Goal: Task Accomplishment & Management: Manage account settings

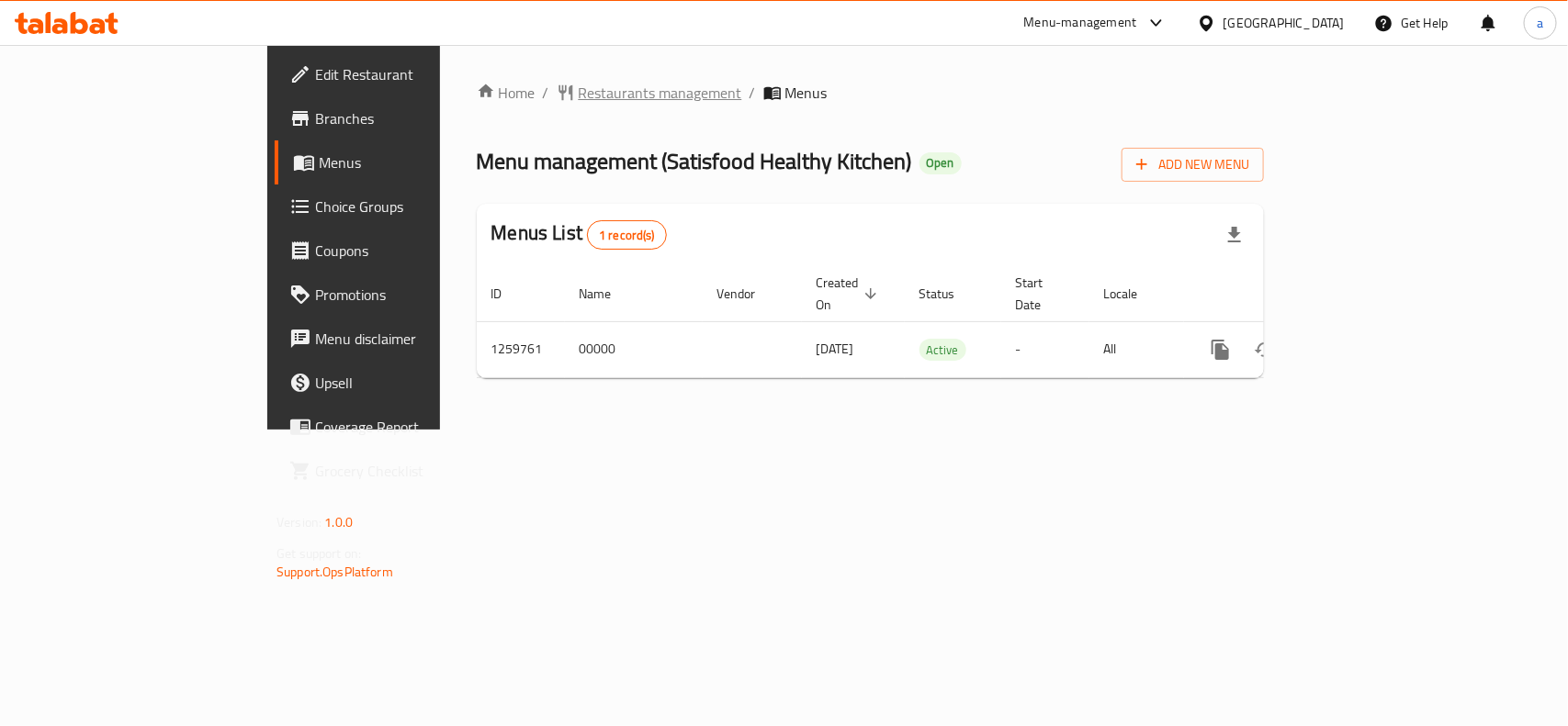
click at [578, 90] on span "Restaurants management" at bounding box center [660, 93] width 163 height 22
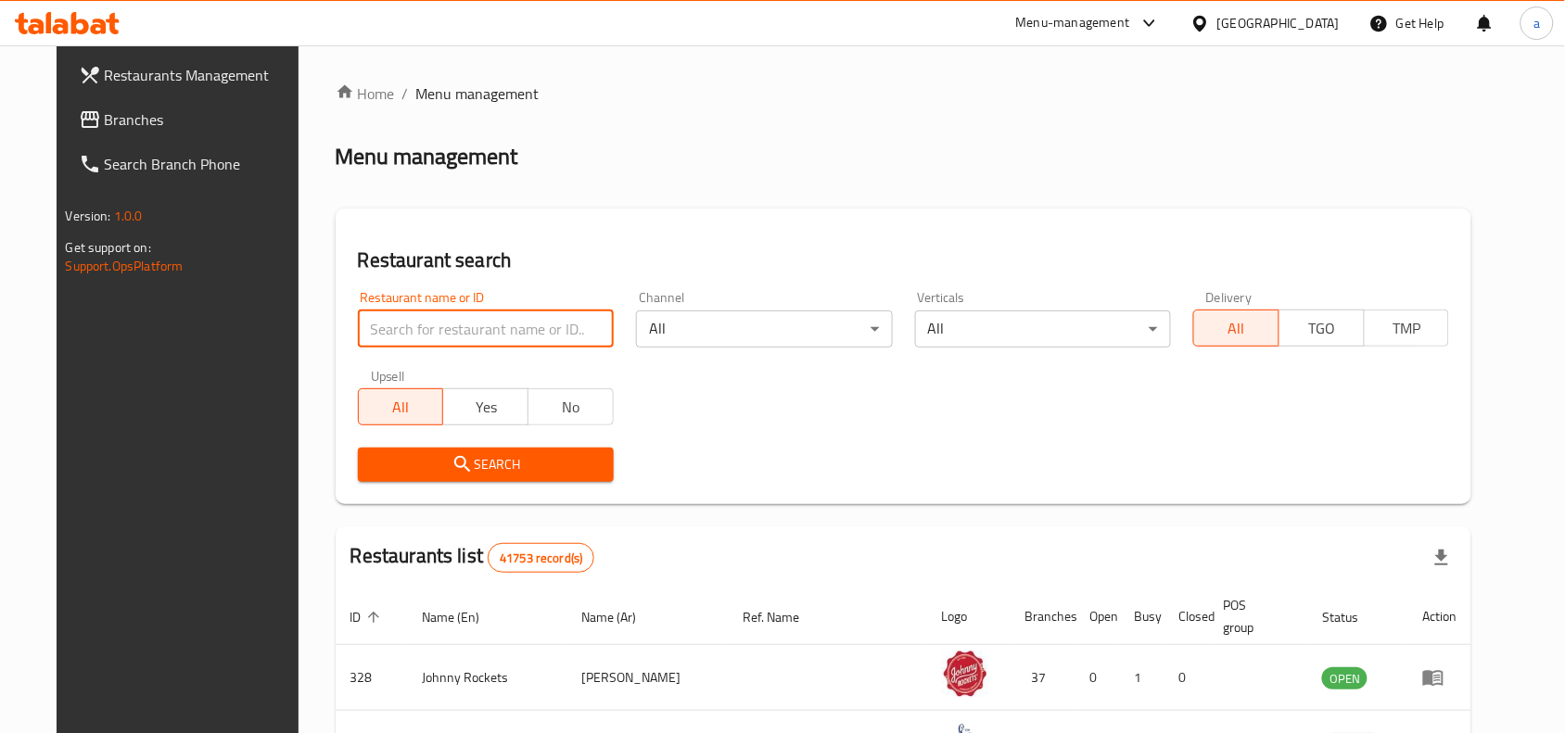
click at [368, 318] on input "search" at bounding box center [486, 329] width 256 height 37
paste input "684703"
type input "684703"
click button "Search" at bounding box center [486, 465] width 256 height 34
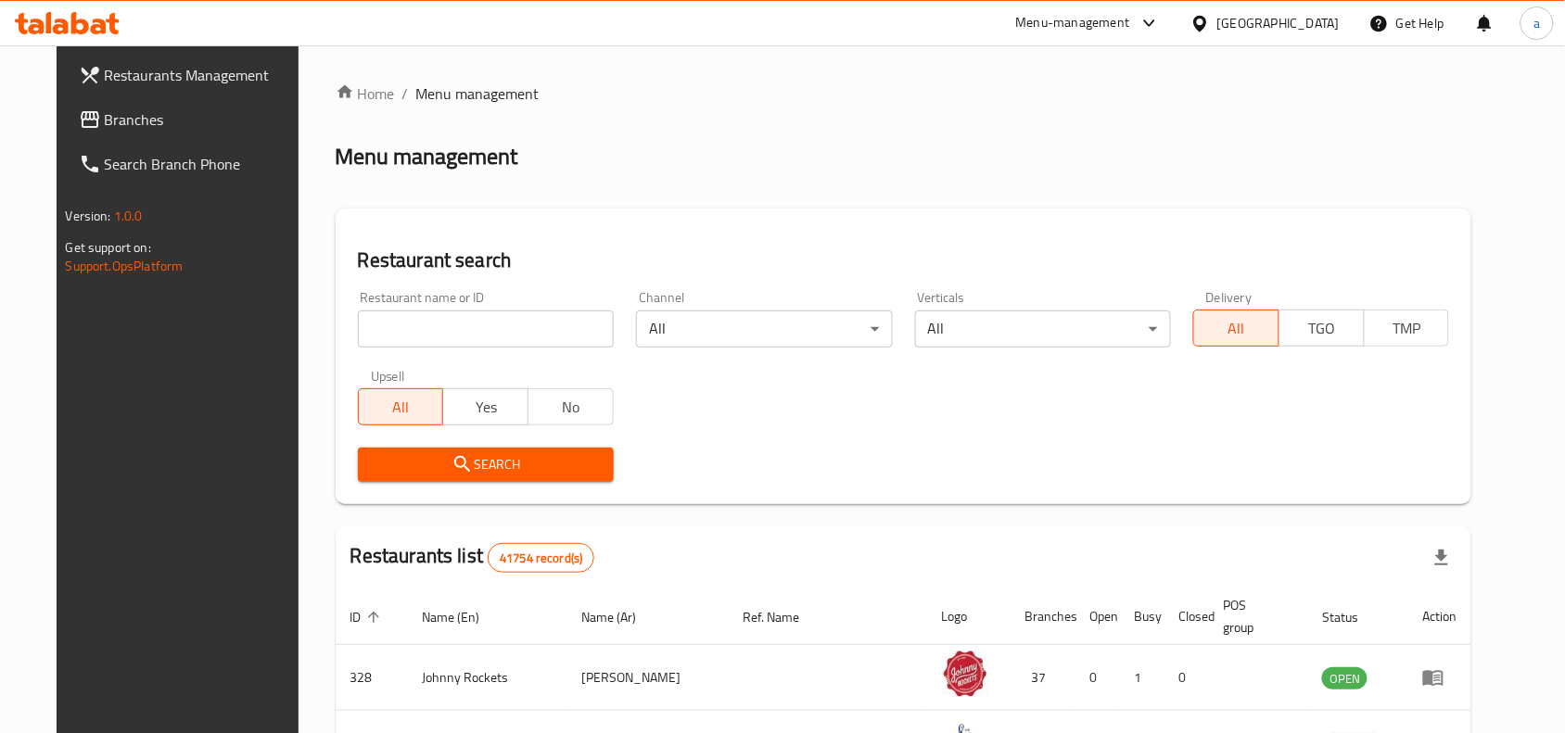
click at [105, 109] on span "Branches" at bounding box center [204, 119] width 198 height 22
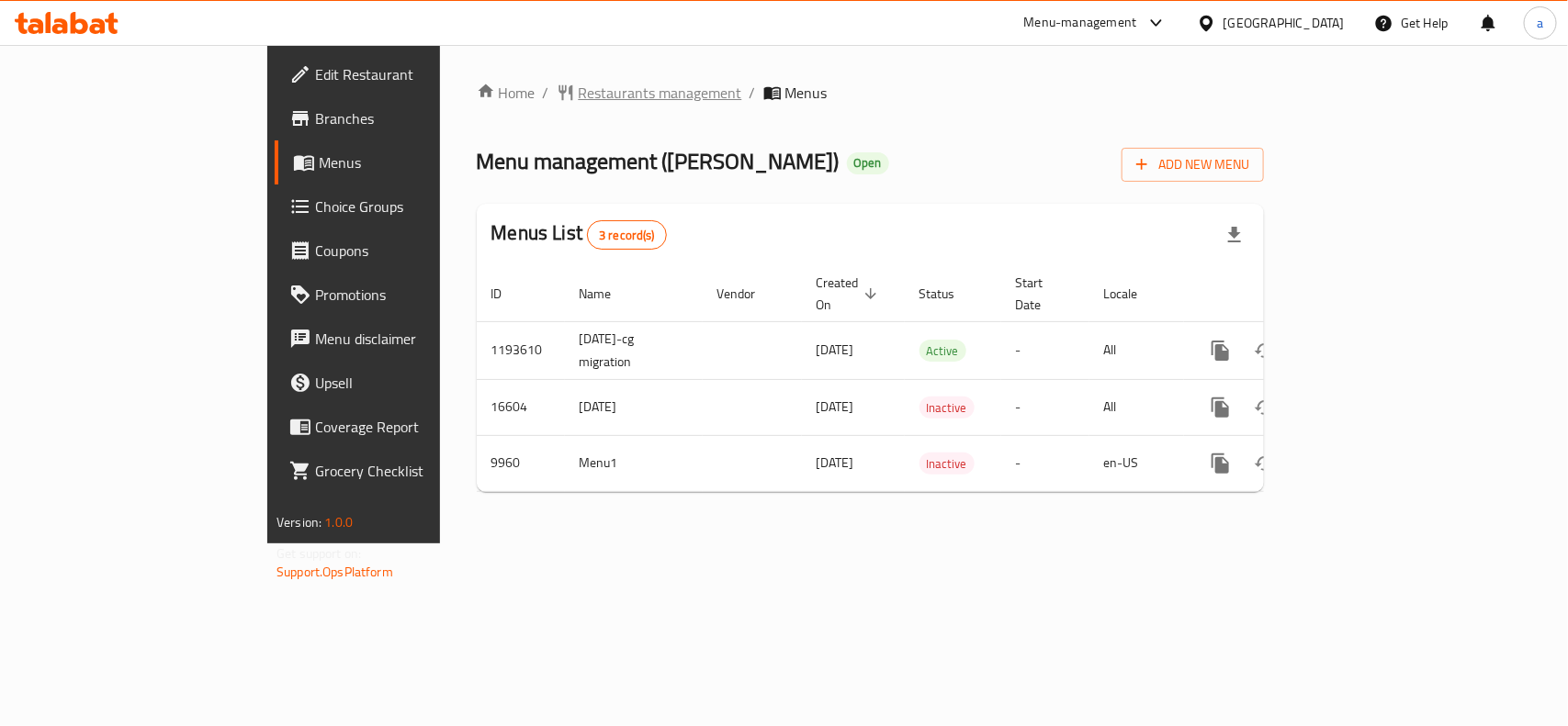
click at [578, 89] on span "Restaurants management" at bounding box center [660, 93] width 163 height 22
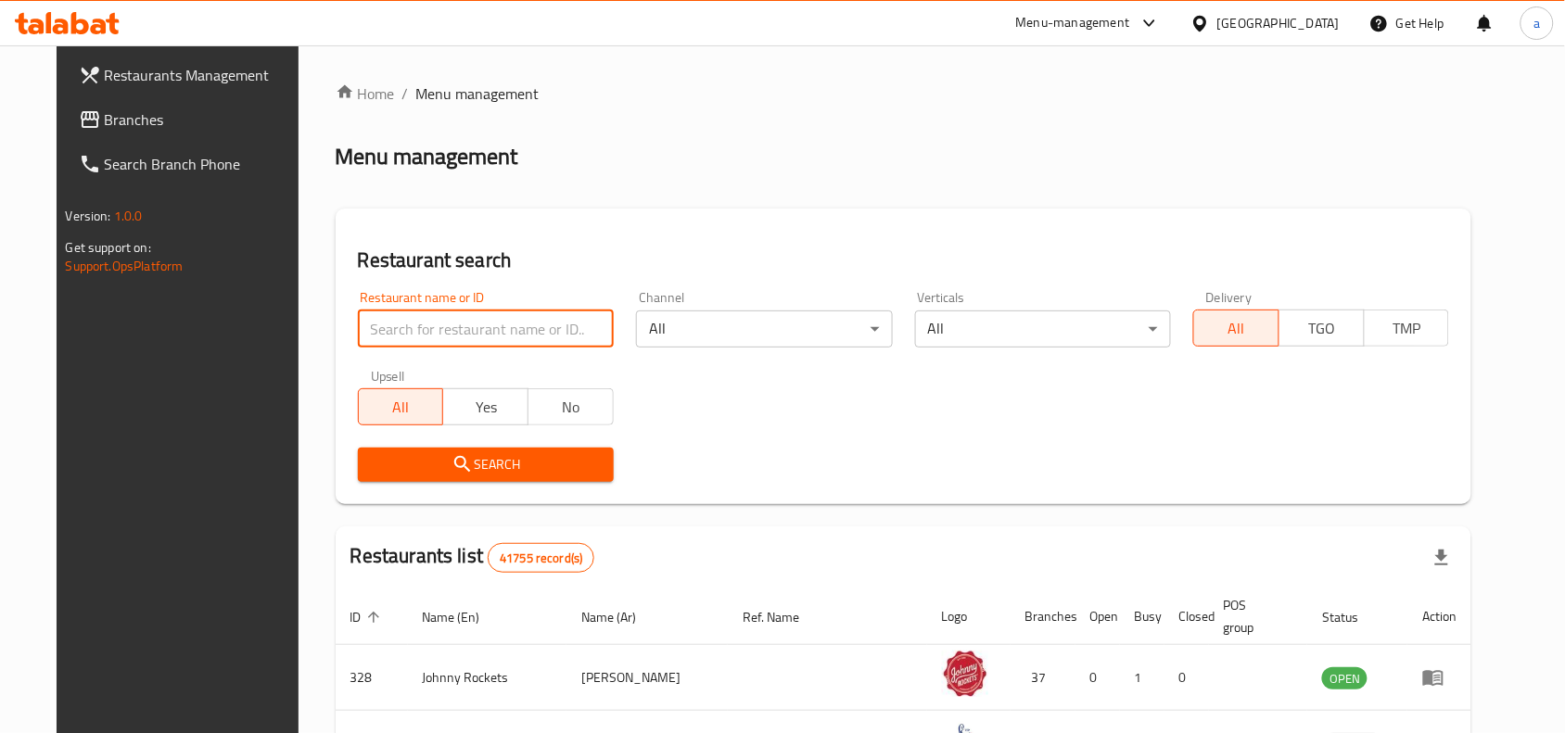
click at [390, 318] on input "search" at bounding box center [486, 329] width 256 height 37
paste input "6046"
type input "6046"
click button "Search" at bounding box center [486, 465] width 256 height 34
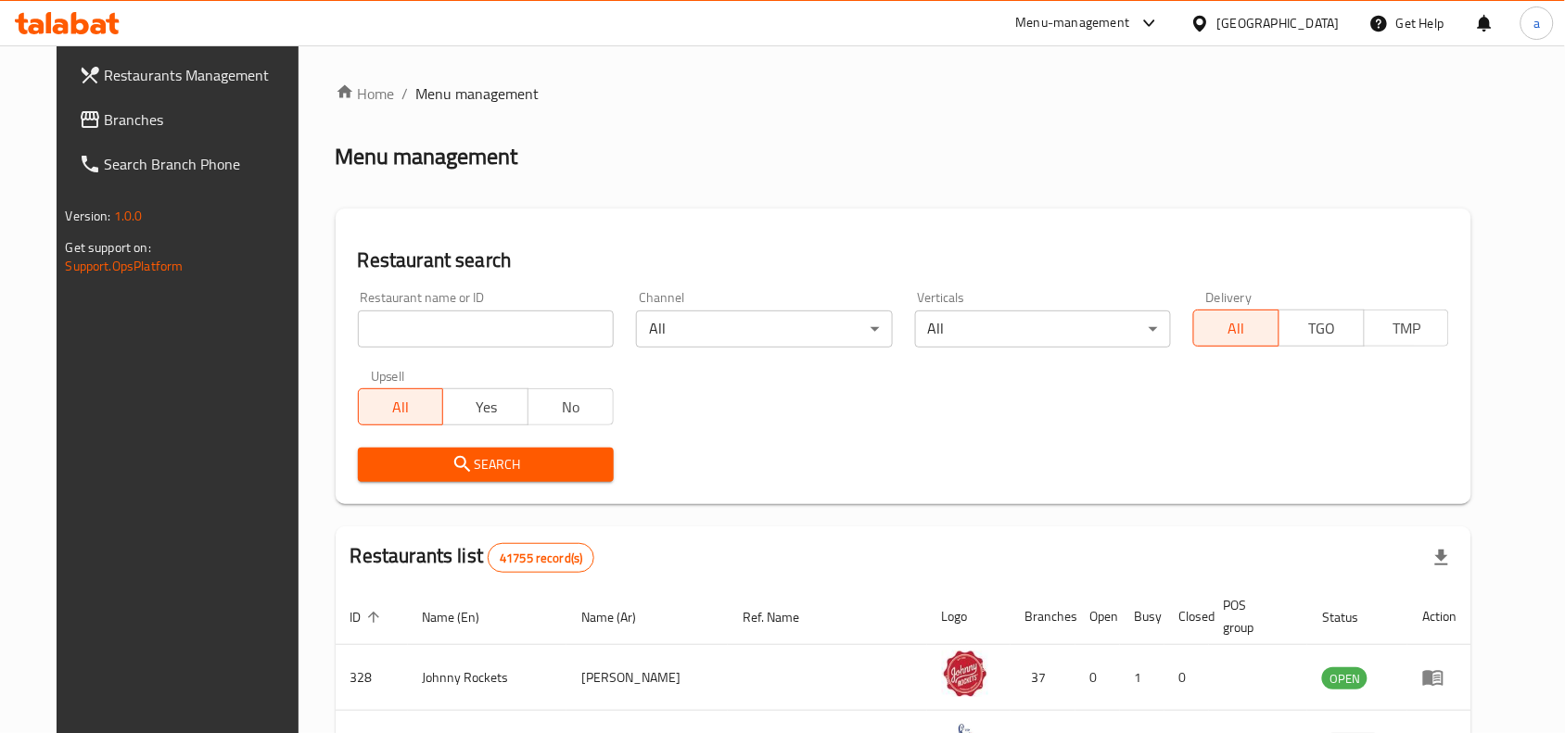
click at [105, 108] on span "Branches" at bounding box center [204, 119] width 198 height 22
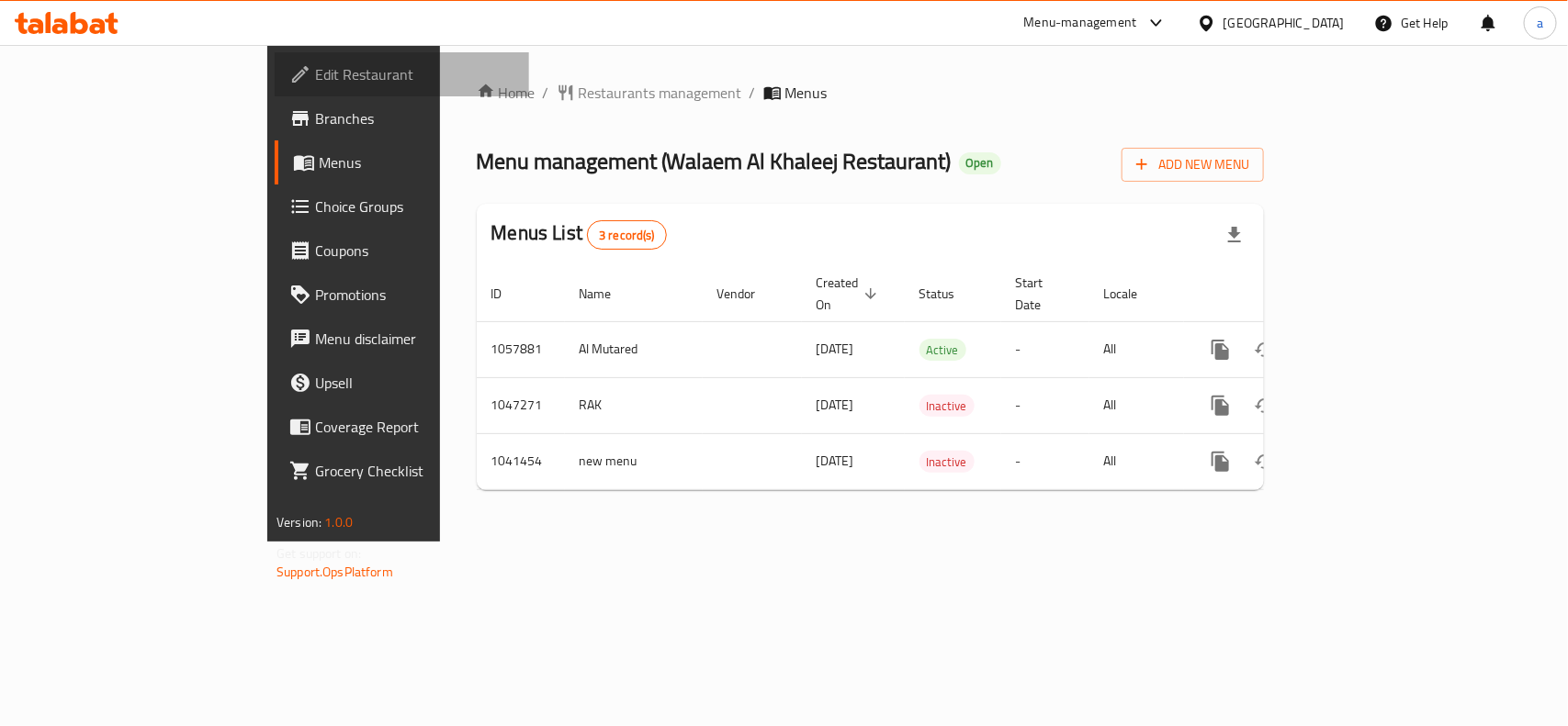
drag, startPoint x: 115, startPoint y: 69, endPoint x: 138, endPoint y: 65, distance: 23.3
click at [315, 67] on span "Edit Restaurant" at bounding box center [414, 74] width 199 height 22
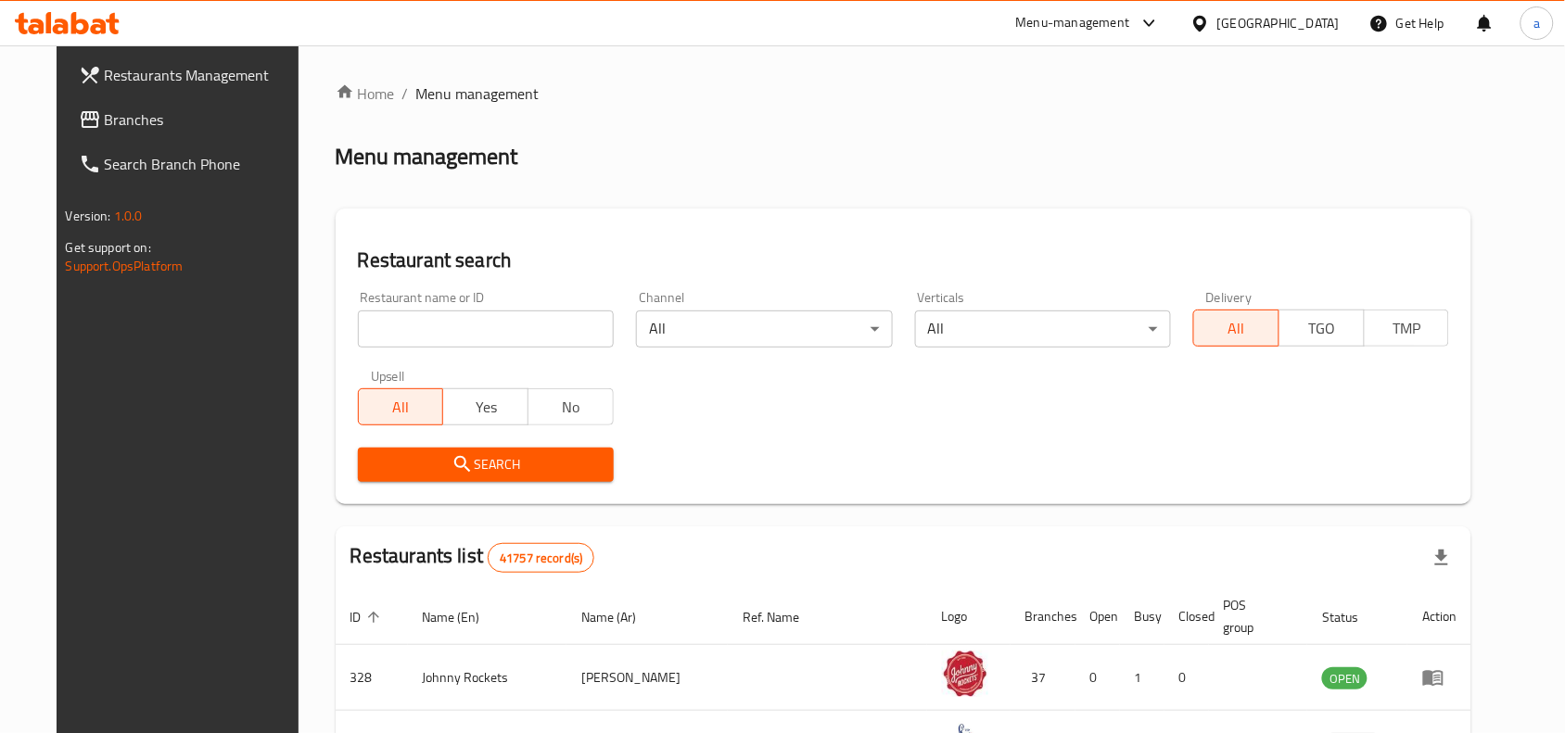
click at [107, 118] on span "Branches" at bounding box center [204, 119] width 198 height 22
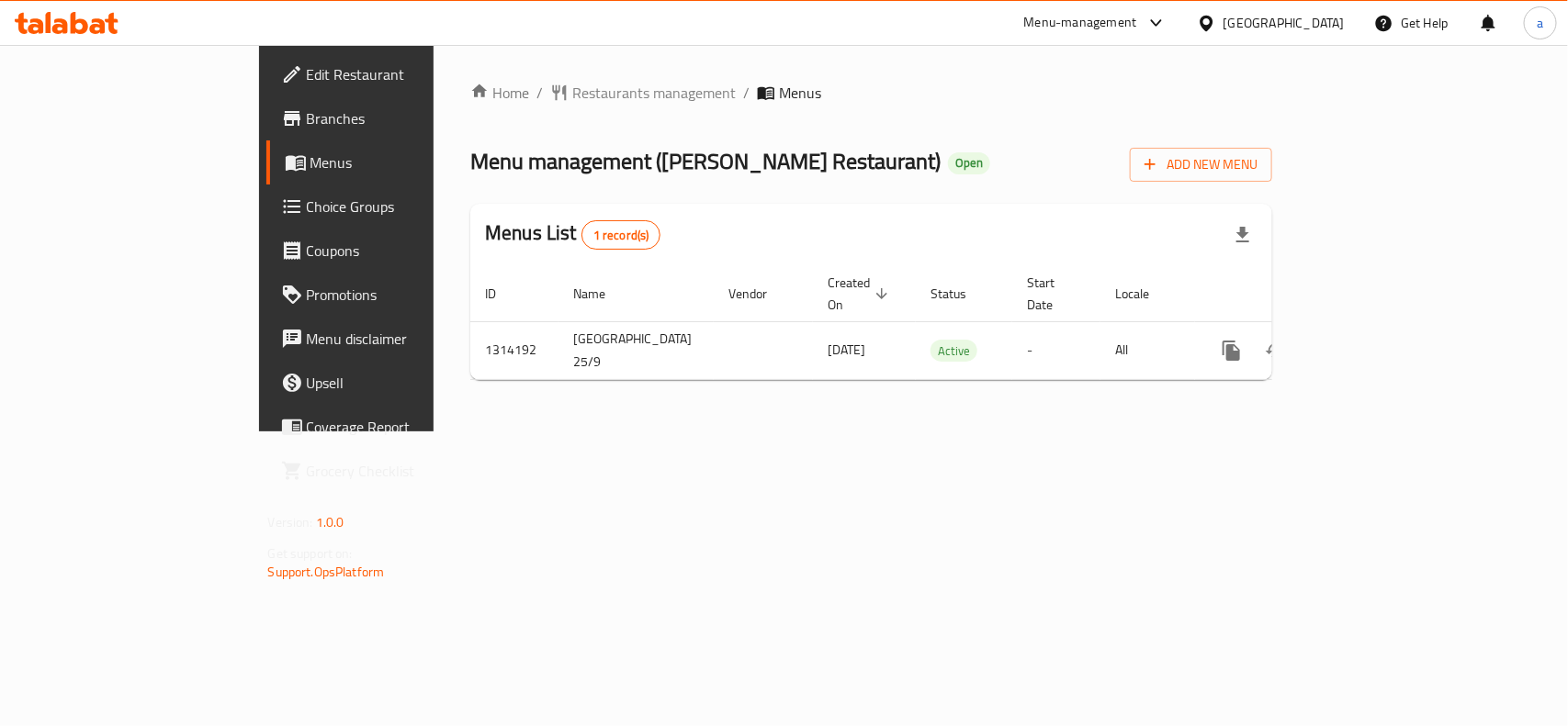
click at [307, 71] on span "Edit Restaurant" at bounding box center [406, 74] width 199 height 22
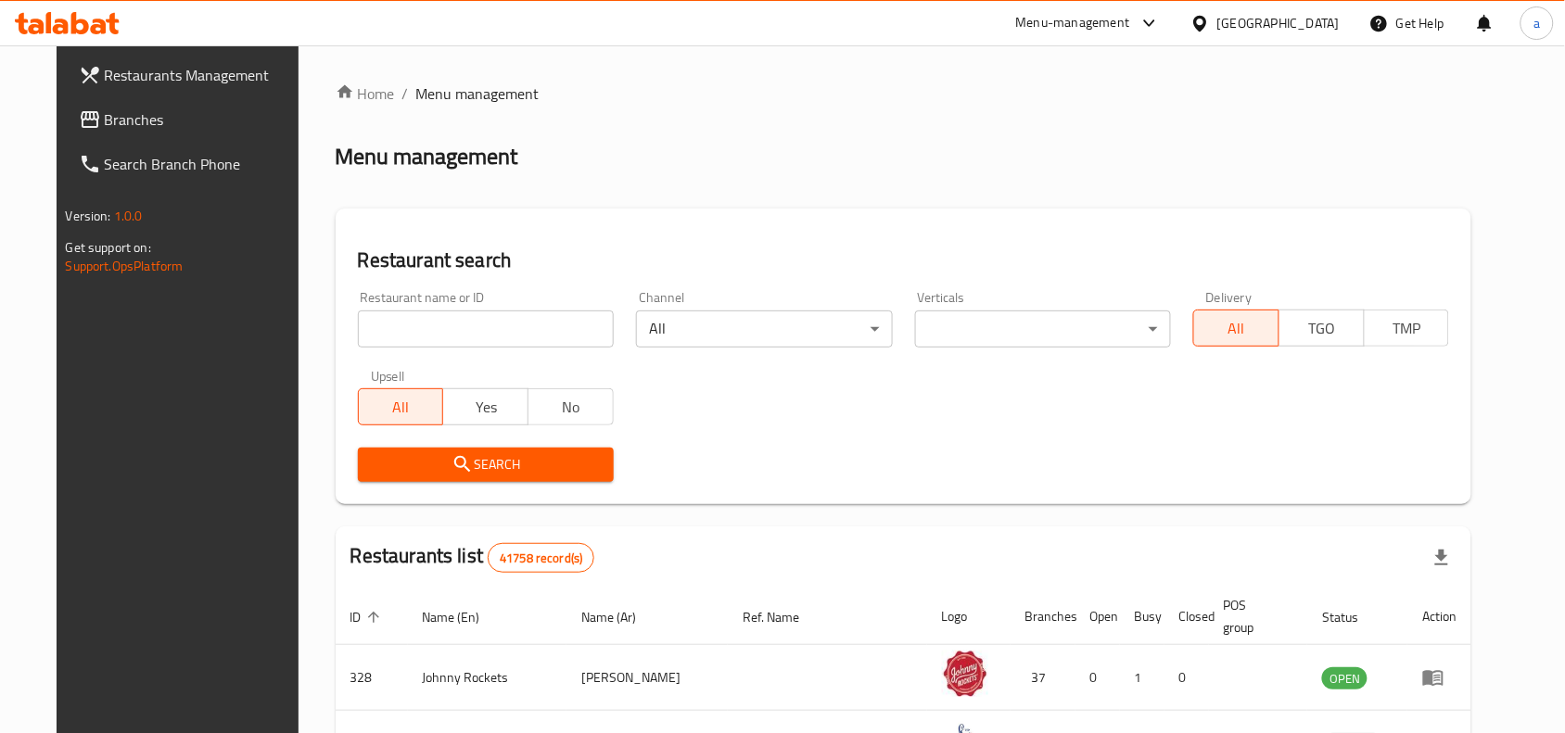
click at [105, 119] on span "Branches" at bounding box center [204, 119] width 198 height 22
